Goal: Task Accomplishment & Management: Complete application form

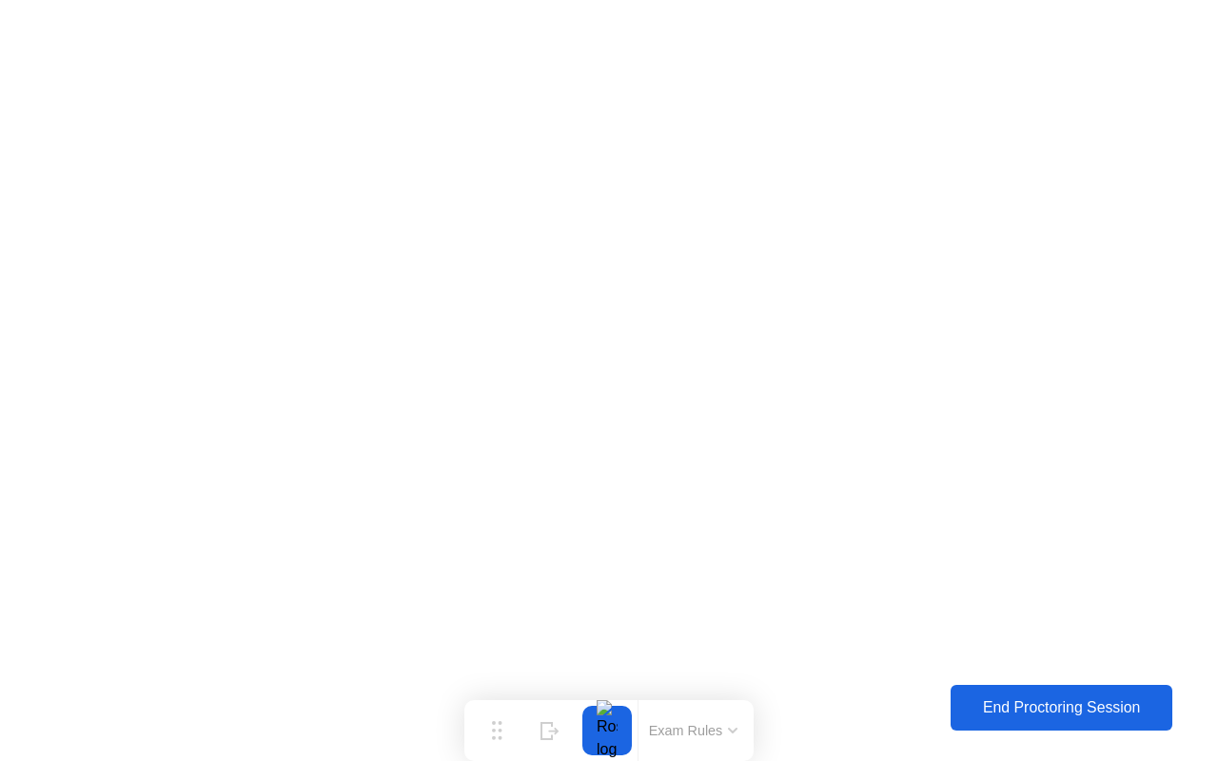
click at [1024, 699] on div "End Proctoring Session" at bounding box center [1061, 707] width 210 height 17
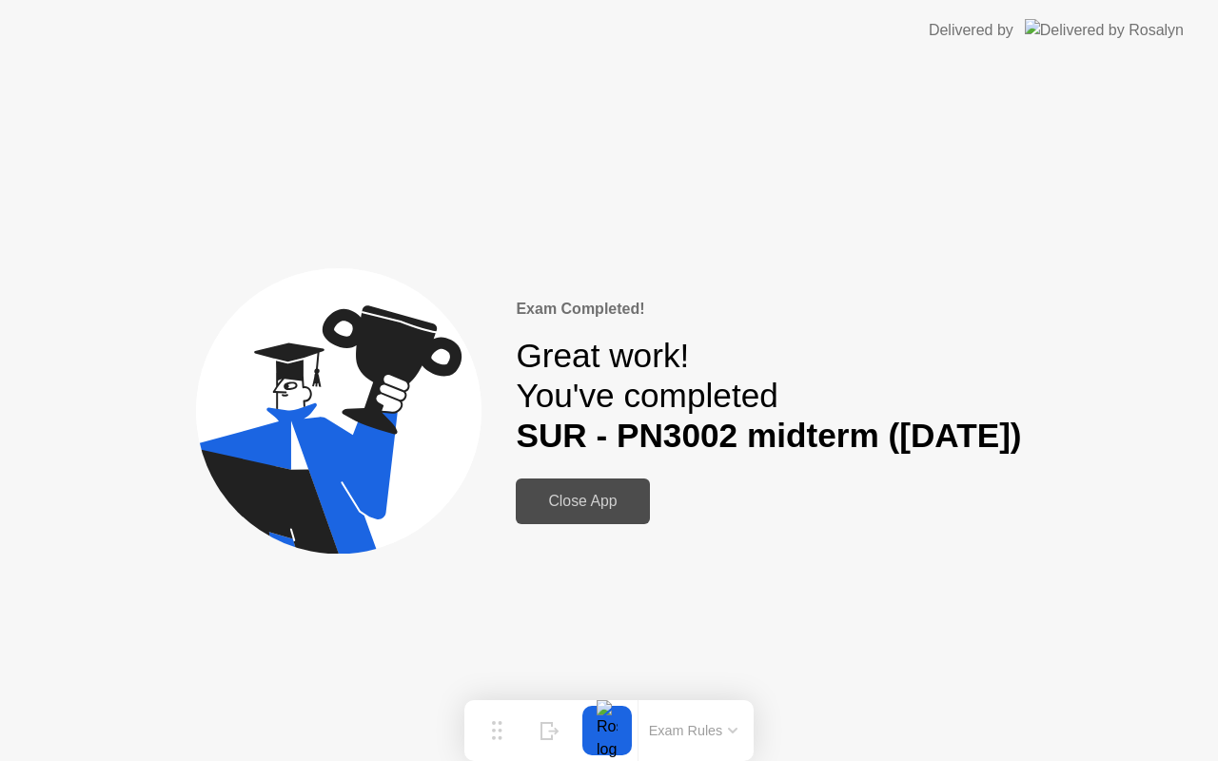
click at [612, 510] on div "Close App" at bounding box center [582, 501] width 122 height 17
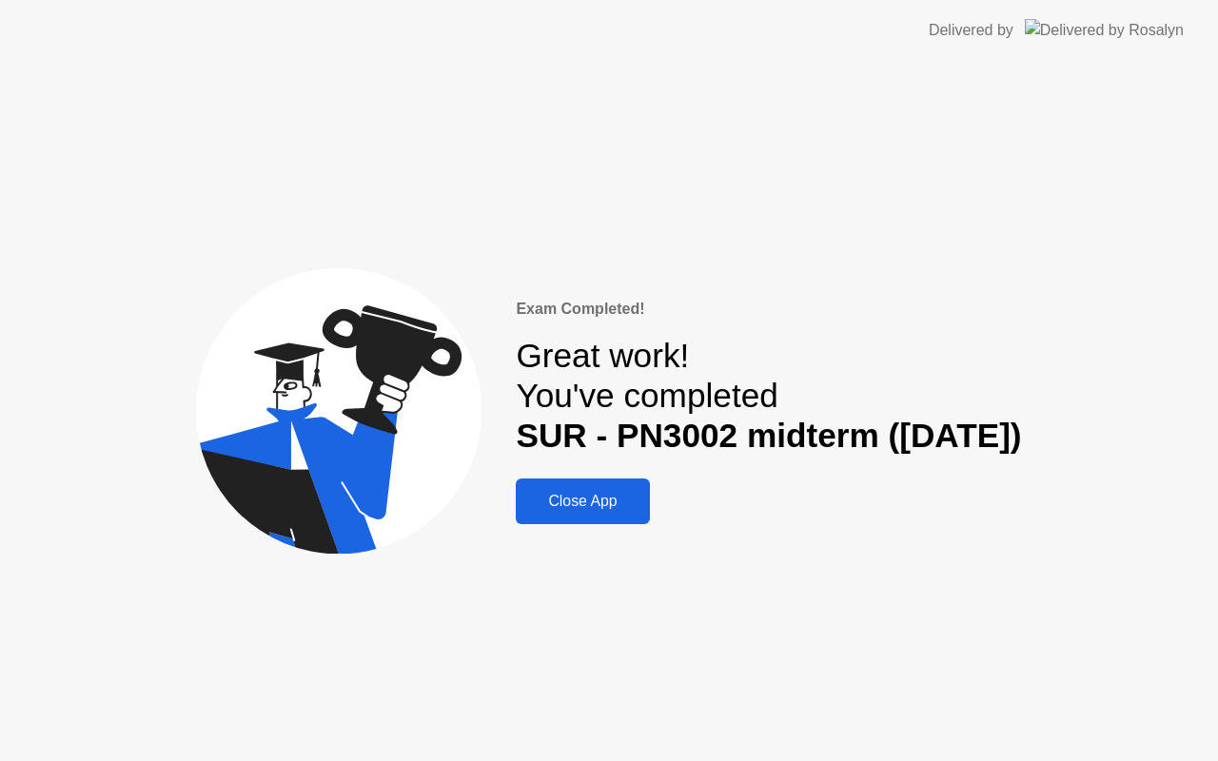
click at [612, 510] on div "Close App" at bounding box center [582, 501] width 122 height 17
click at [577, 500] on div "Close App" at bounding box center [582, 501] width 122 height 17
